Goal: Understand process/instructions

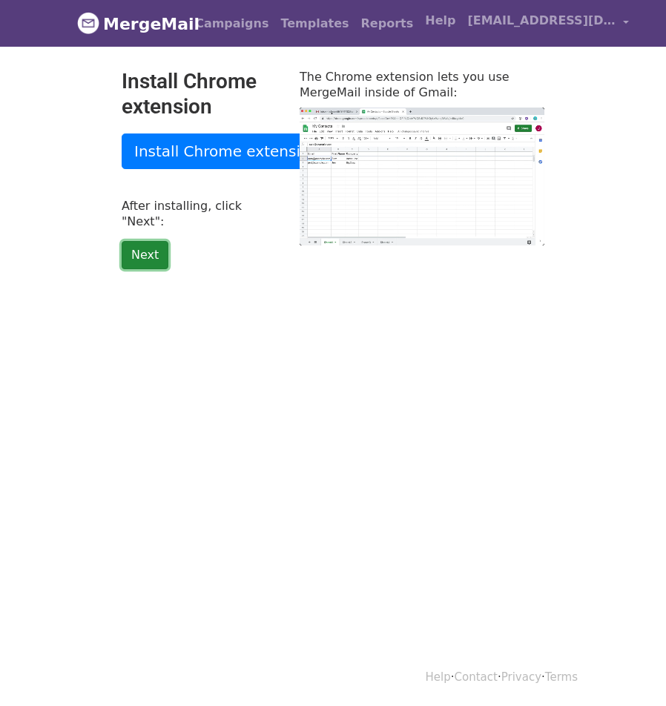
click at [151, 241] on link "Next" at bounding box center [145, 255] width 47 height 28
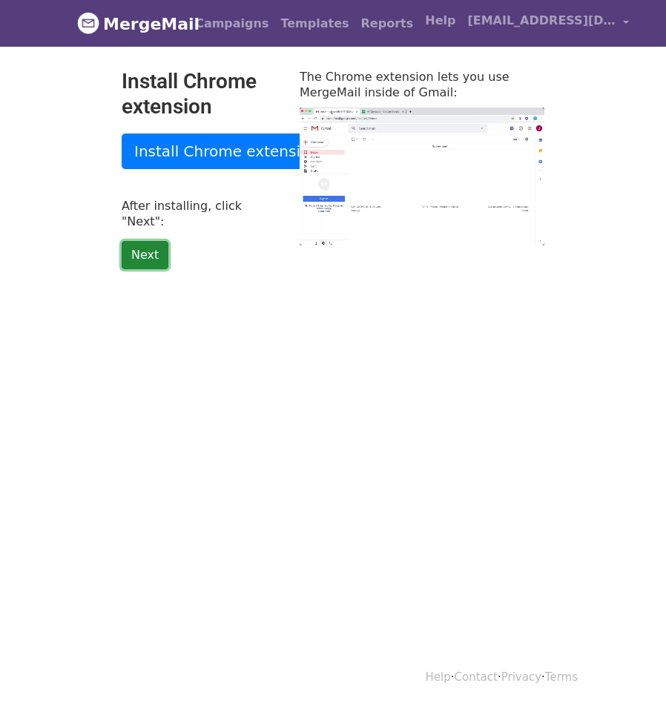
type input "40.38"
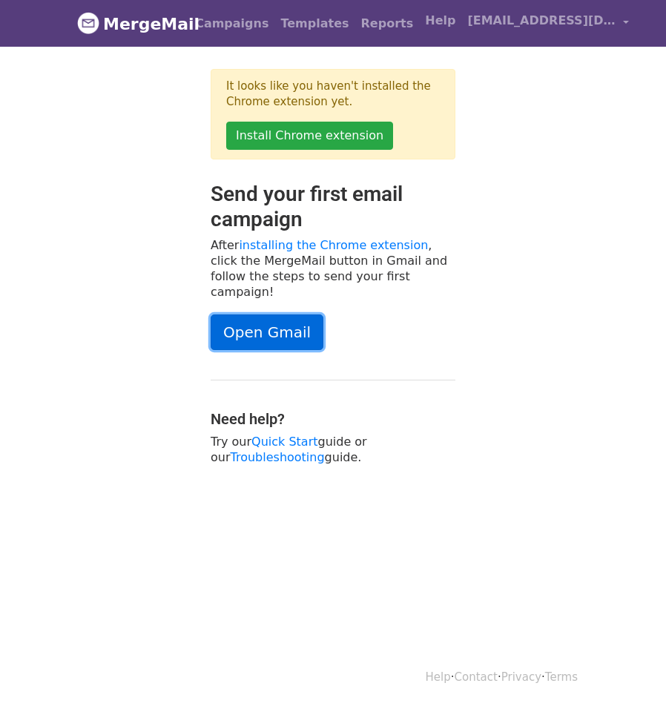
click at [277, 315] on link "Open Gmail" at bounding box center [267, 333] width 113 height 36
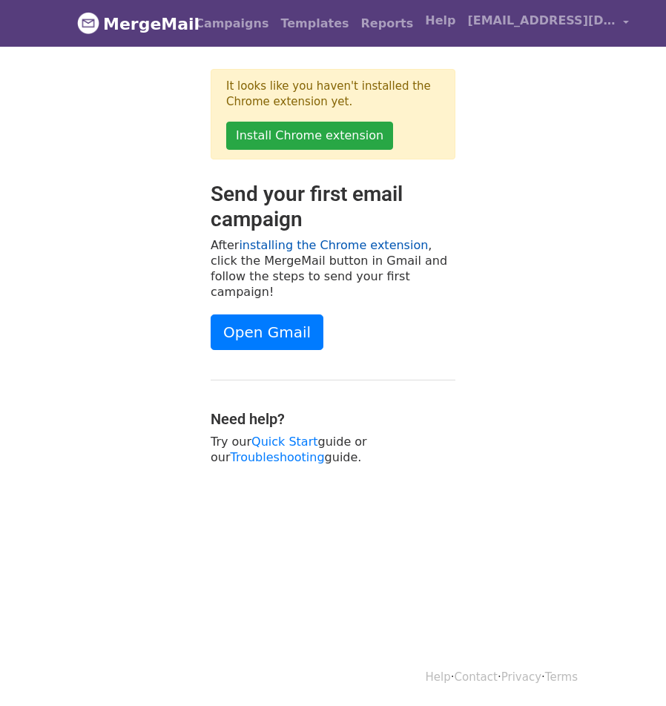
click at [391, 246] on link "installing the Chrome extension" at bounding box center [333, 245] width 189 height 14
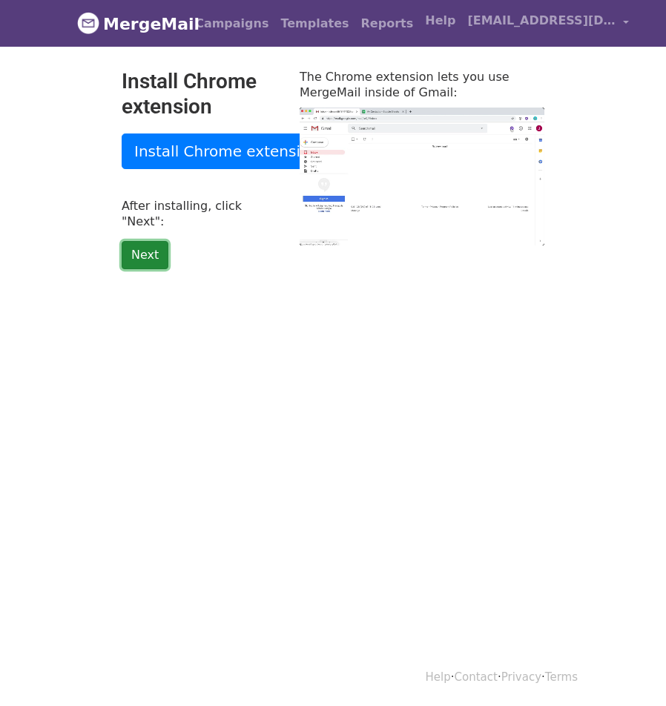
click at [141, 241] on link "Next" at bounding box center [145, 255] width 47 height 28
type input "20.21"
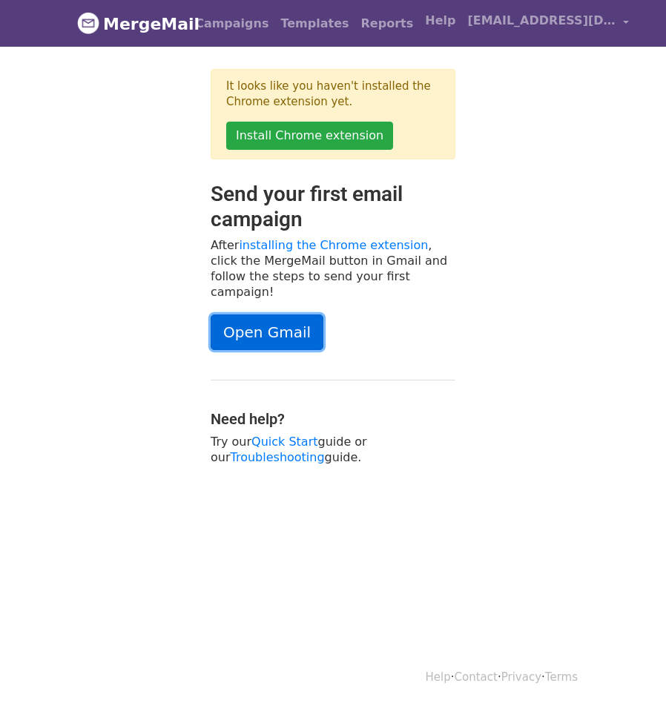
click at [274, 315] on link "Open Gmail" at bounding box center [267, 333] width 113 height 36
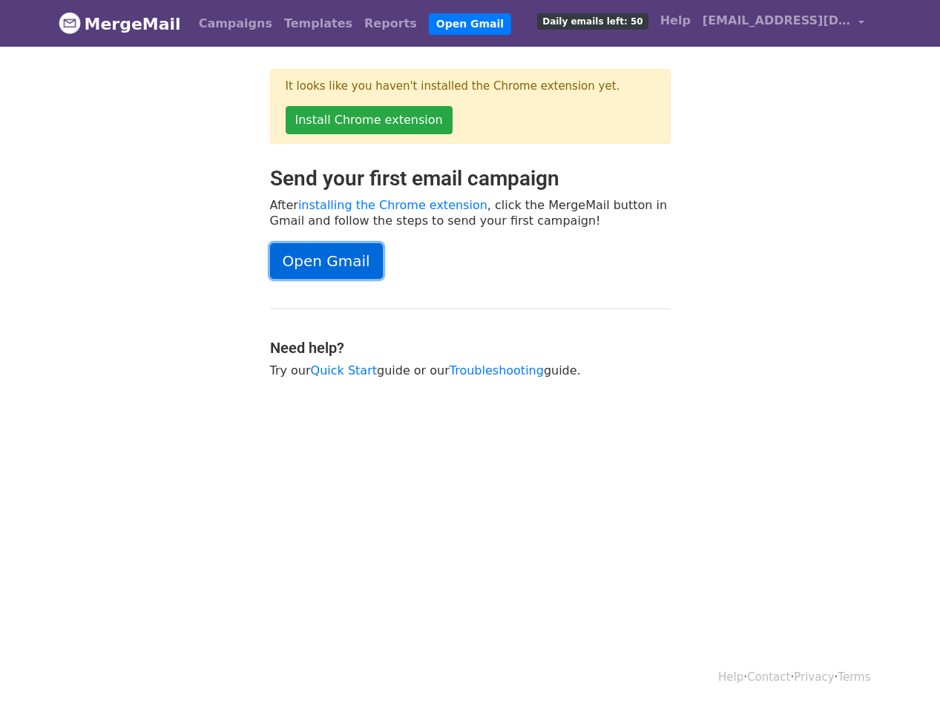
click at [329, 260] on link "Open Gmail" at bounding box center [326, 261] width 113 height 36
